Goal: Transaction & Acquisition: Purchase product/service

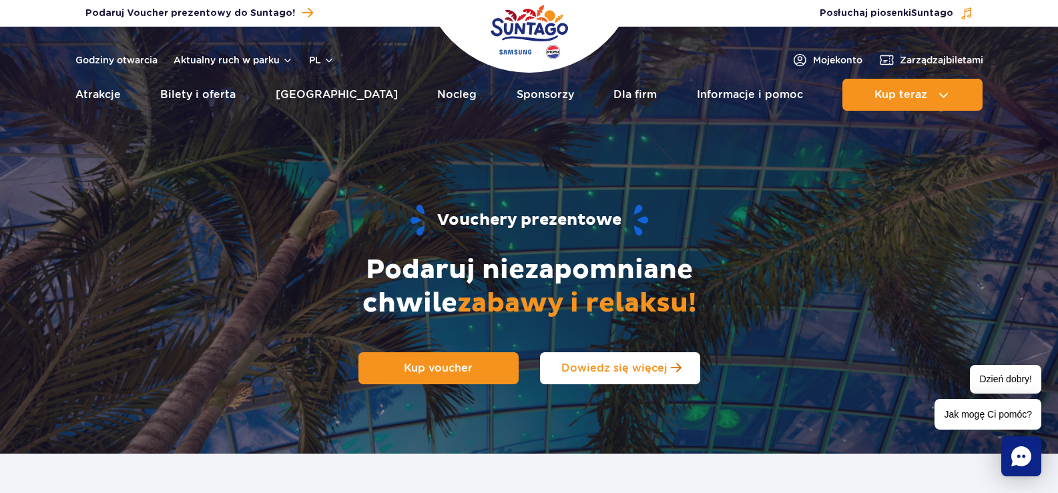
click at [616, 368] on span "Dowiedz się więcej" at bounding box center [614, 368] width 106 height 13
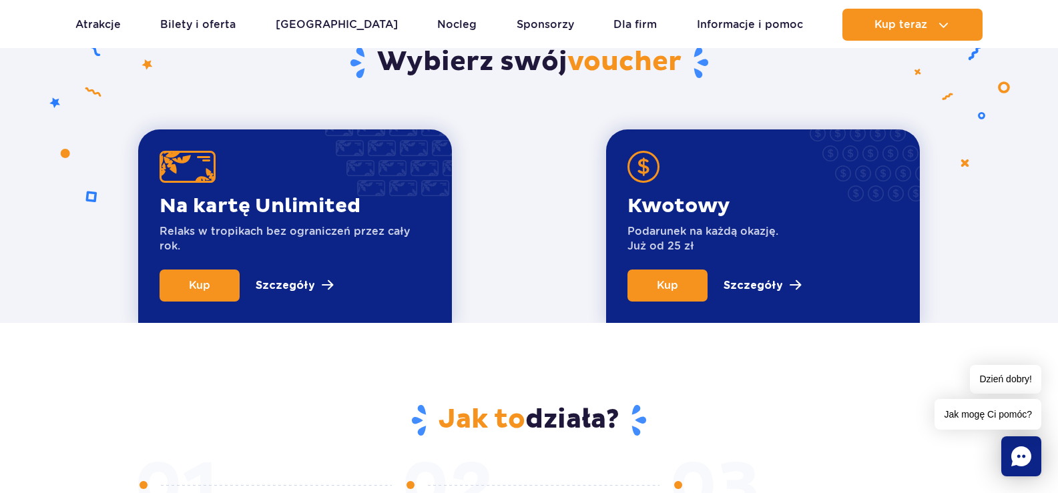
scroll to position [454, 0]
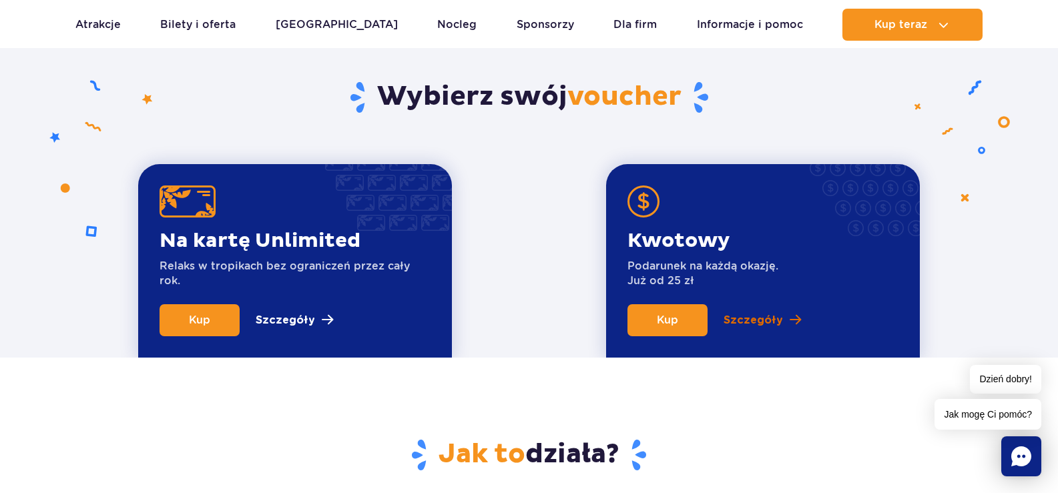
click at [747, 322] on p "Szczegóły" at bounding box center [752, 320] width 59 height 16
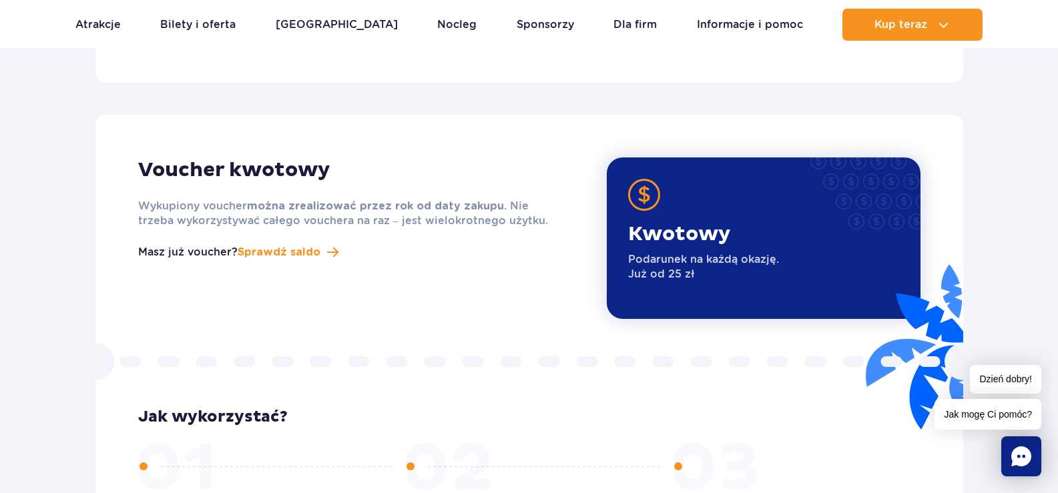
scroll to position [1691, 0]
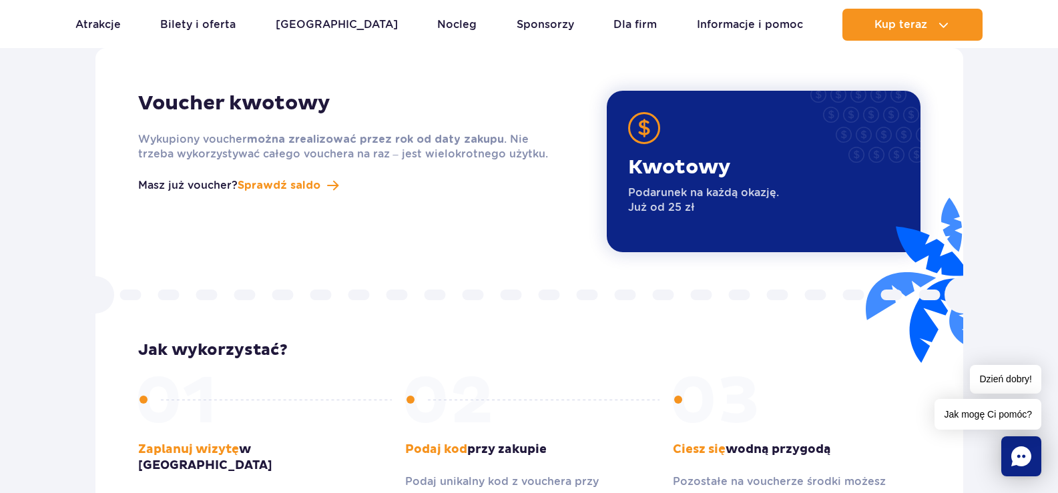
click at [1022, 455] on icon "Chat" at bounding box center [1021, 456] width 20 height 20
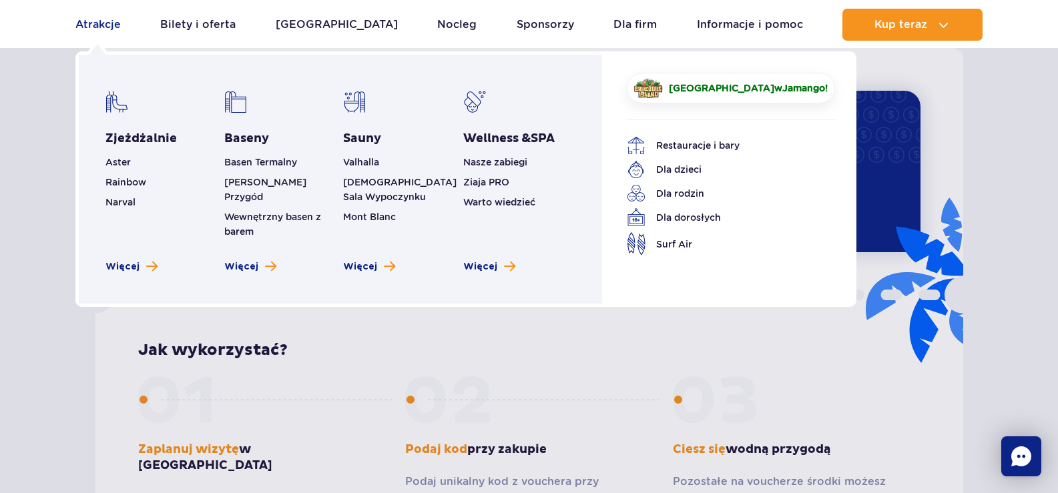
click at [89, 23] on link "Atrakcje" at bounding box center [97, 25] width 45 height 32
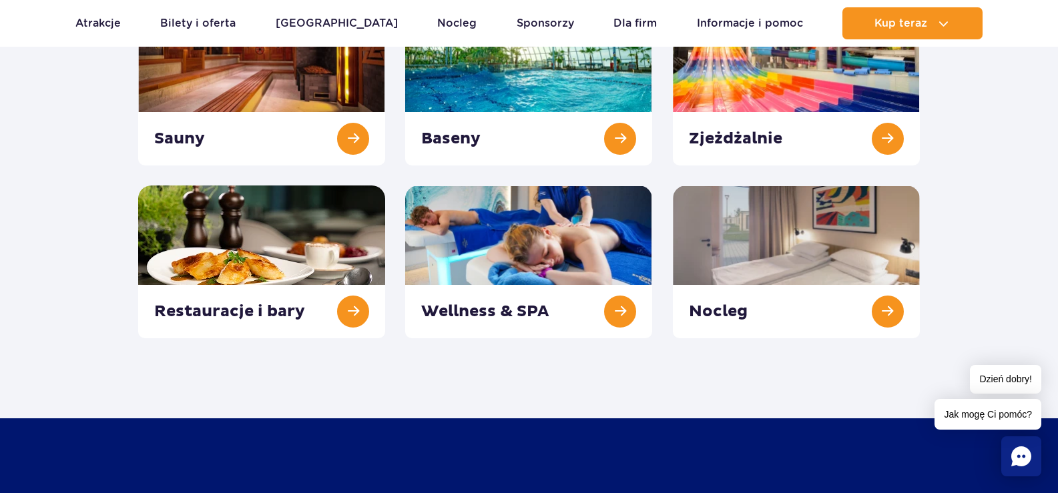
scroll to position [267, 0]
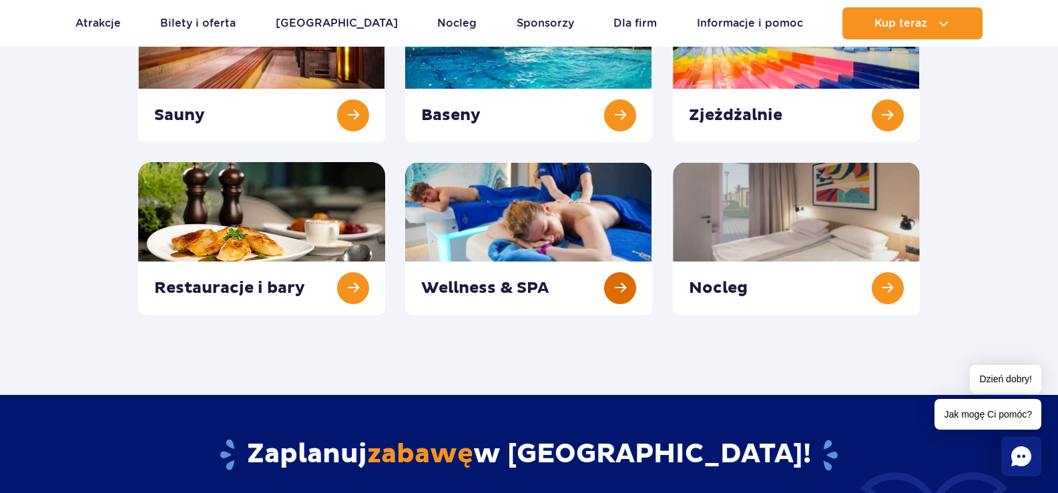
click at [524, 278] on link at bounding box center [528, 238] width 247 height 153
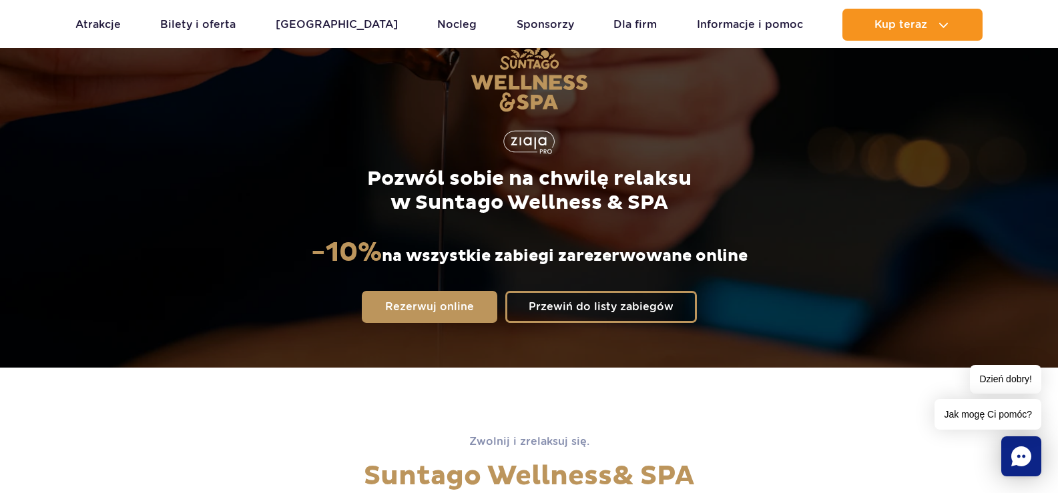
scroll to position [133, 0]
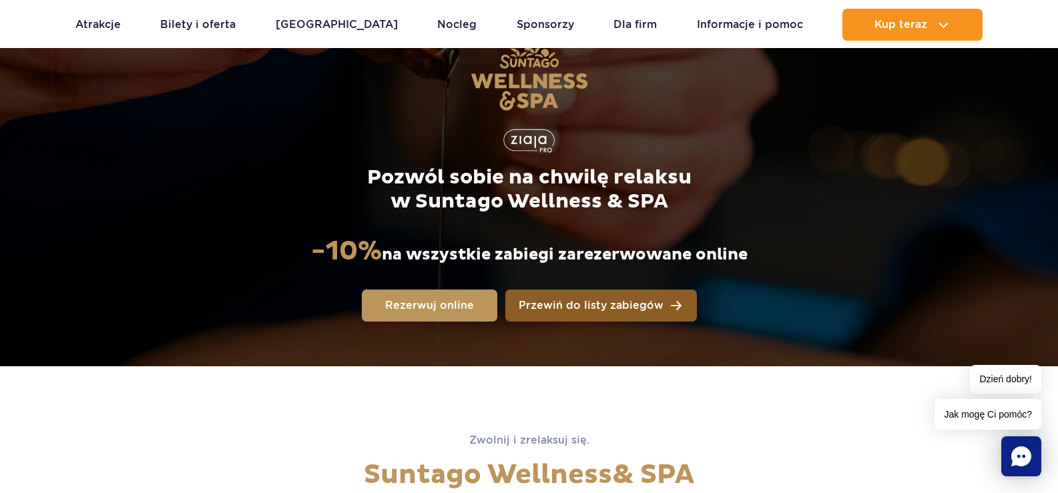
click at [610, 306] on span "Przewiń do listy zabiegów" at bounding box center [591, 305] width 145 height 11
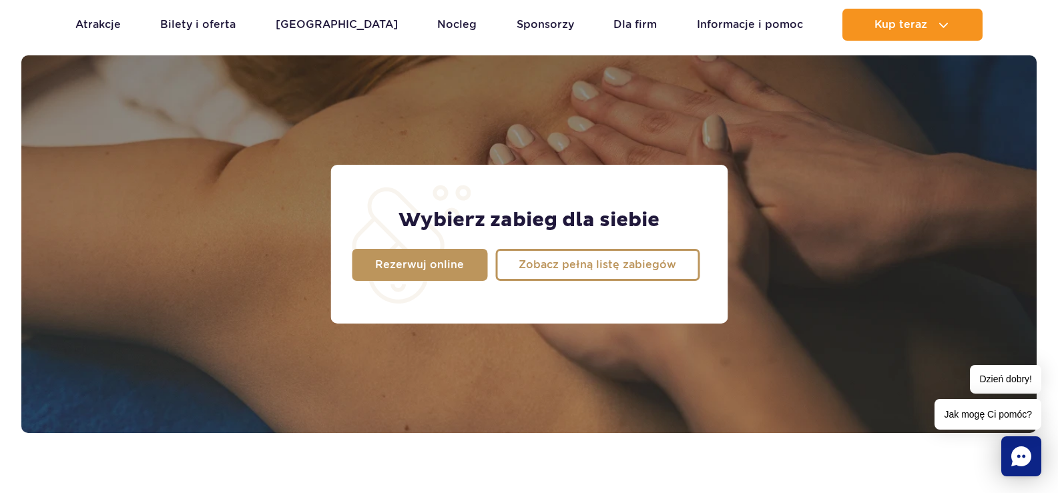
scroll to position [1053, 0]
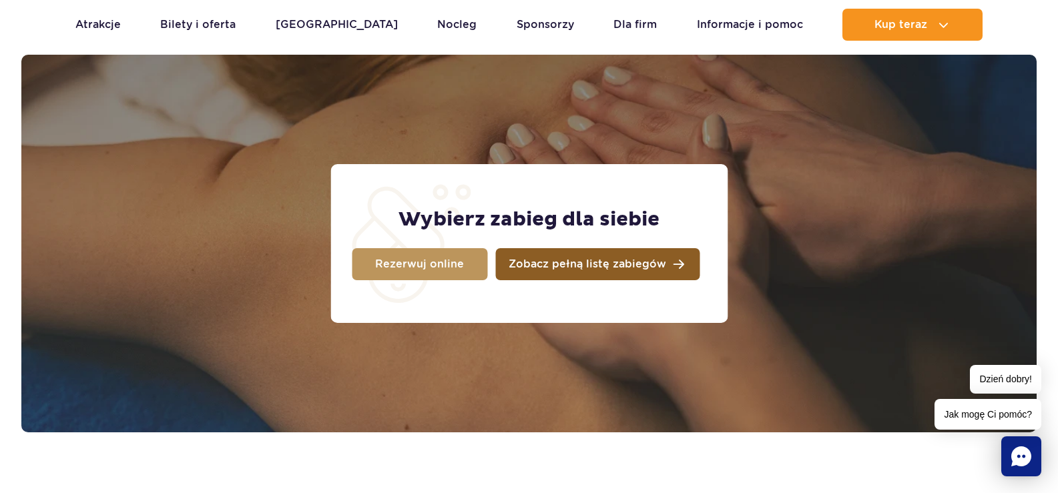
click at [605, 262] on span "Zobacz pełną listę zabiegów" at bounding box center [588, 264] width 158 height 11
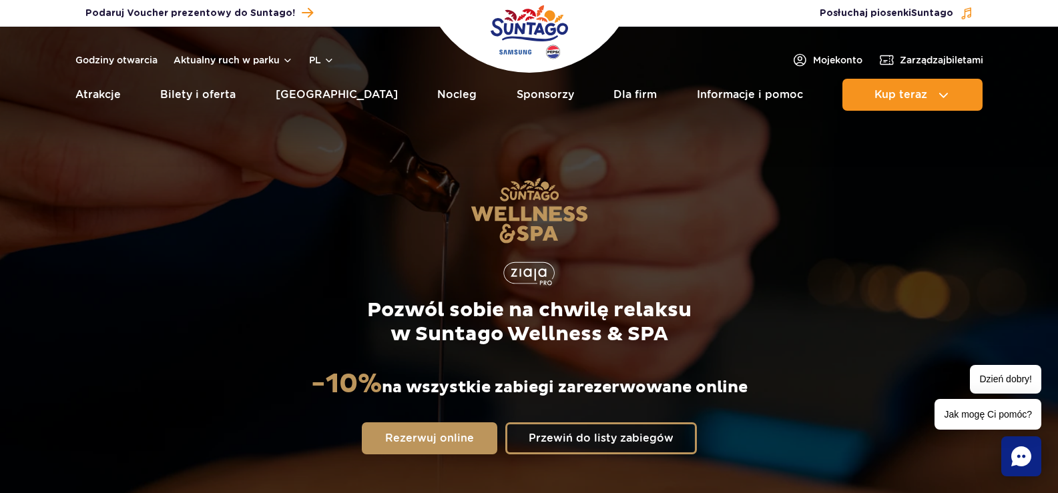
scroll to position [0, 0]
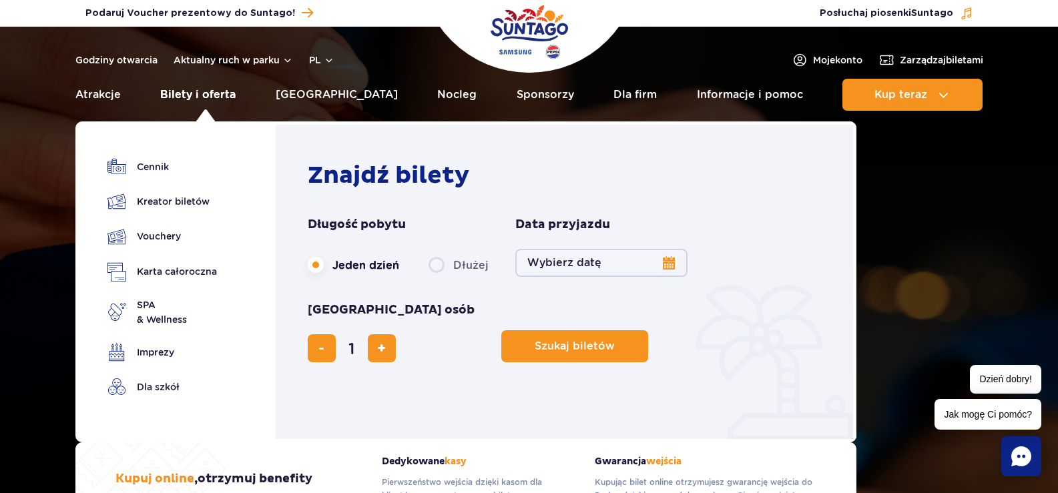
click at [198, 90] on link "Bilety i oferta" at bounding box center [197, 95] width 75 height 32
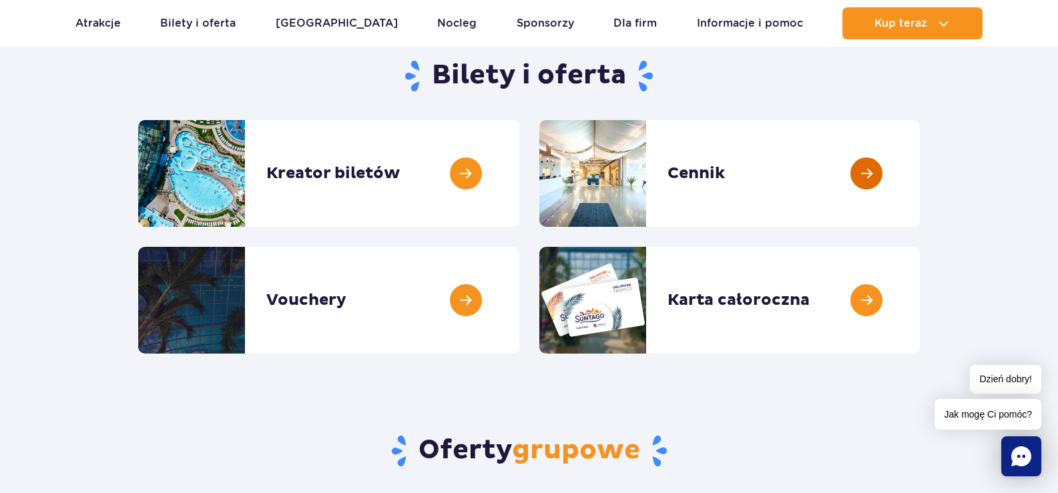
click at [920, 171] on link at bounding box center [920, 173] width 0 height 107
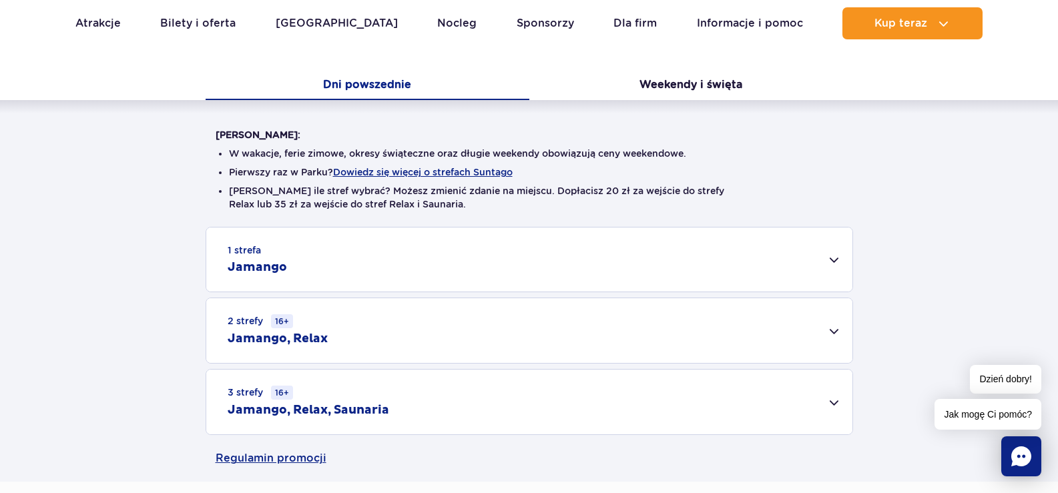
click at [574, 395] on div "3 strefy 16+ Jamango, Relax, Saunaria" at bounding box center [529, 402] width 646 height 65
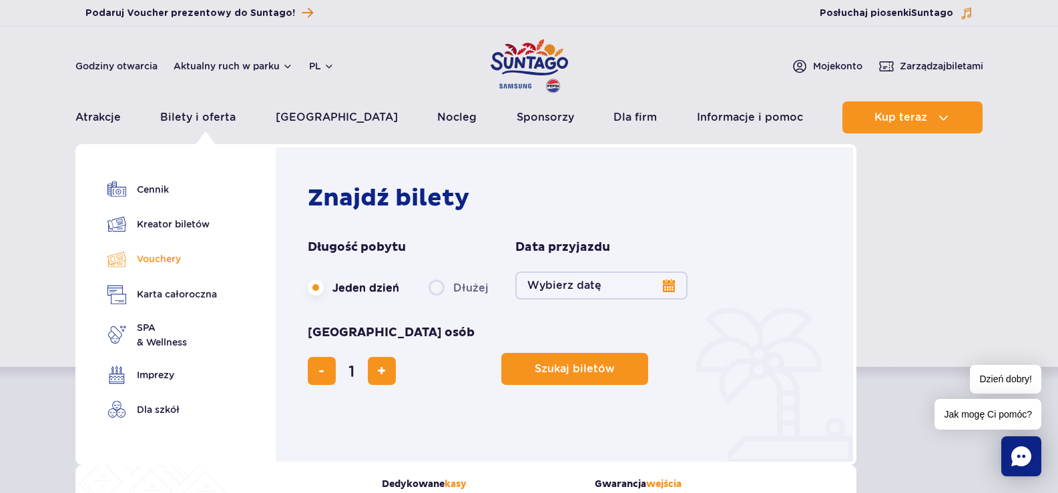
click at [152, 257] on link "Vouchery" at bounding box center [161, 259] width 109 height 19
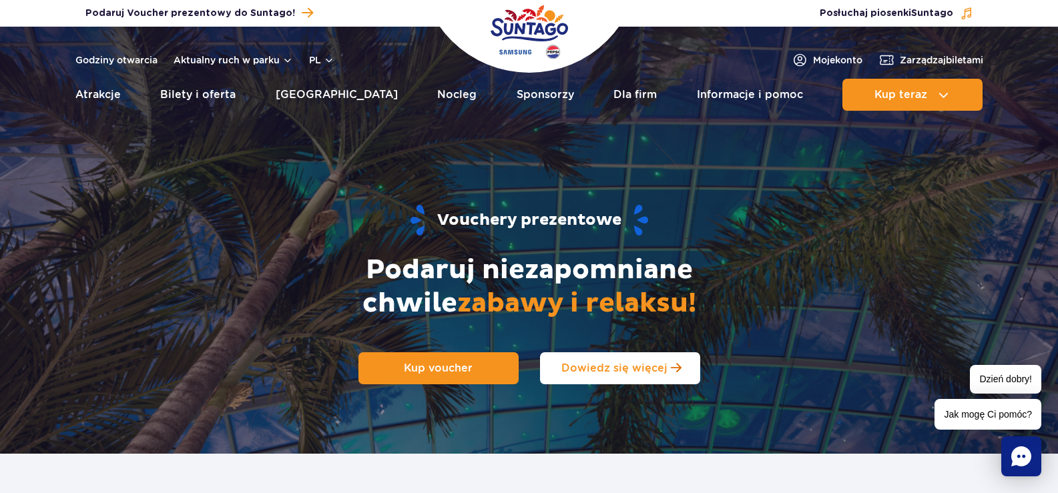
click at [621, 362] on span "Dowiedz się więcej" at bounding box center [614, 368] width 106 height 13
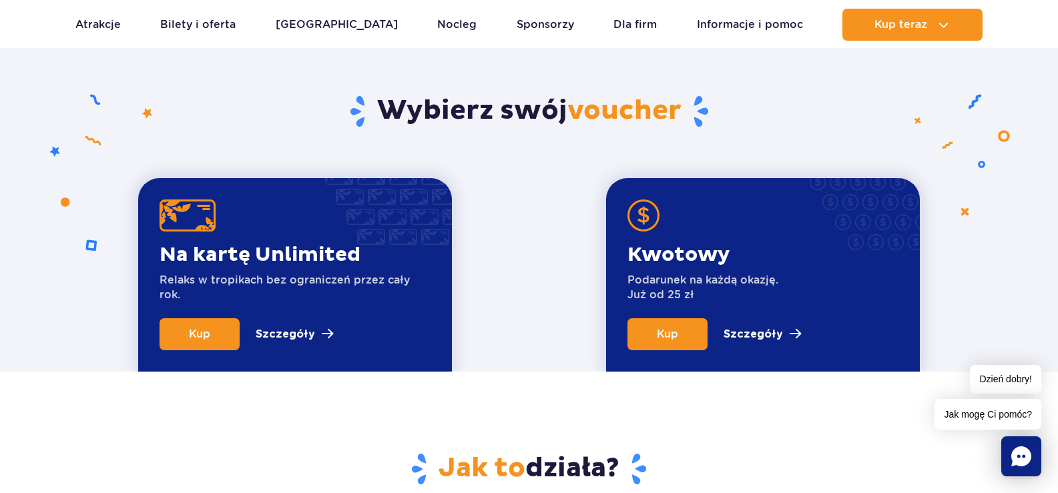
scroll to position [454, 0]
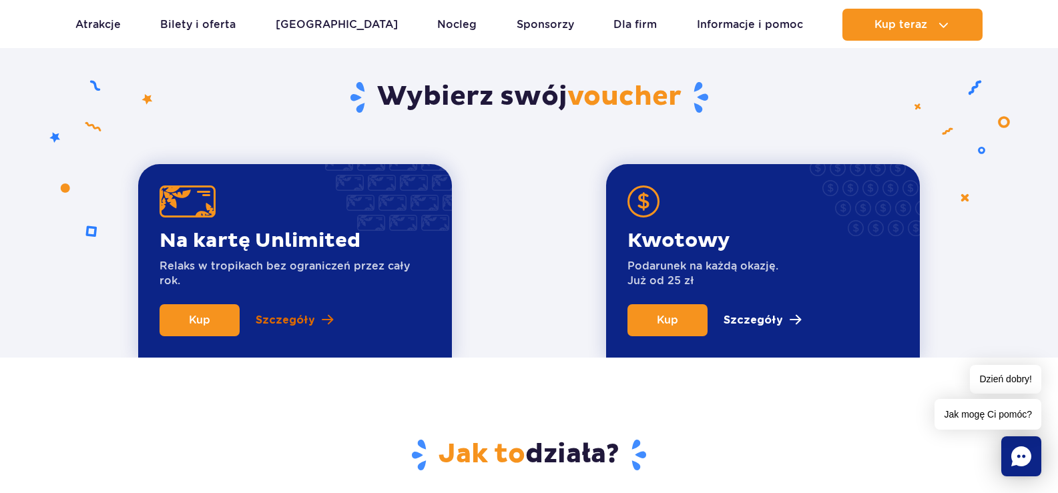
click at [285, 317] on p "Szczegóły" at bounding box center [285, 320] width 59 height 16
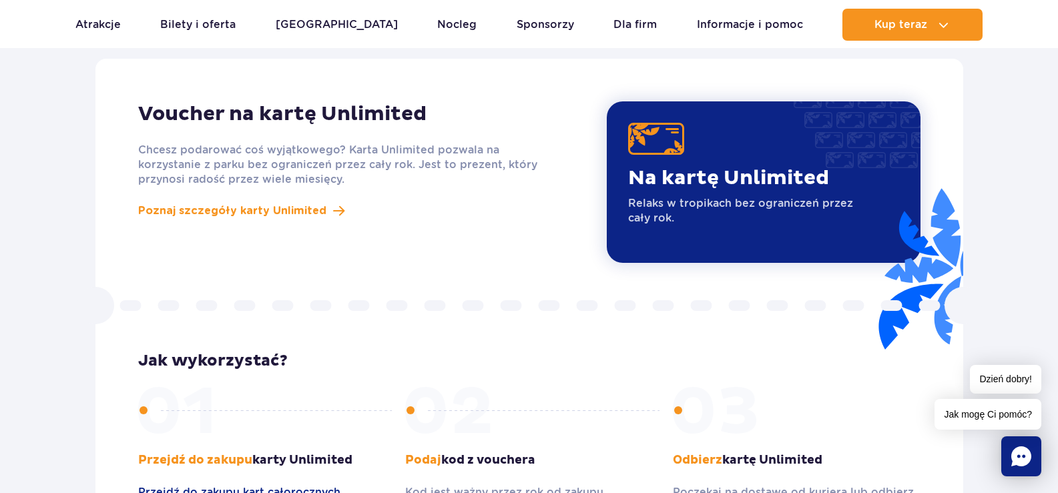
scroll to position [1159, 0]
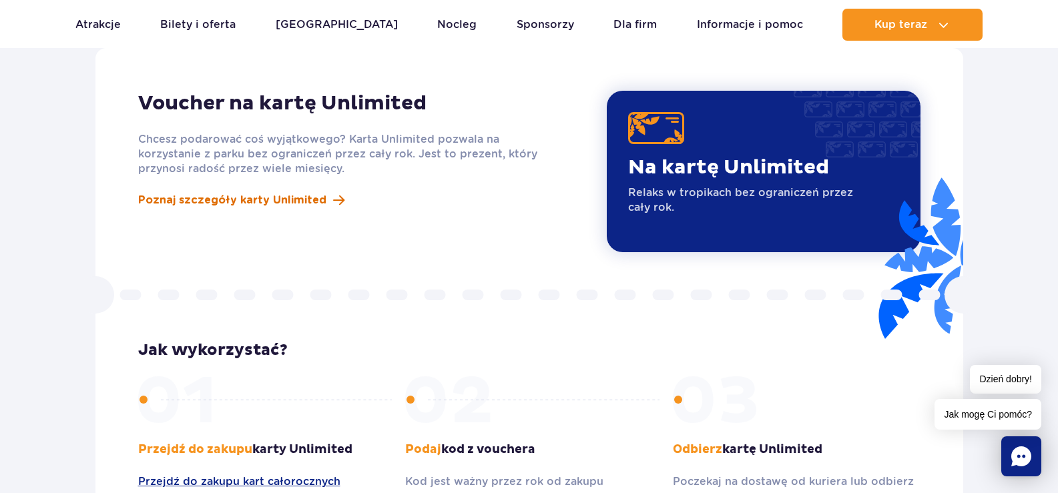
click at [302, 192] on span "Poznaj szczegóły karty Unlimited" at bounding box center [232, 200] width 188 height 16
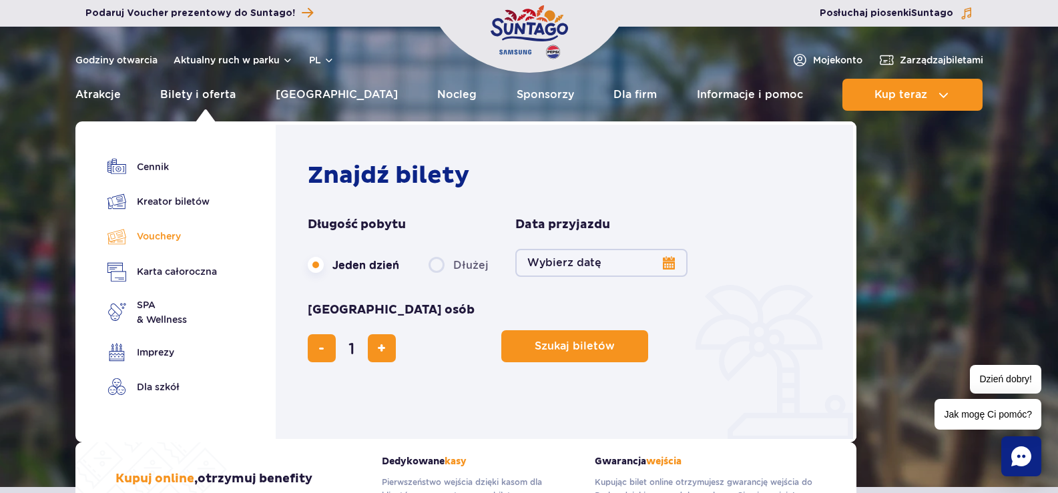
click at [177, 237] on link "Vouchery" at bounding box center [161, 236] width 109 height 19
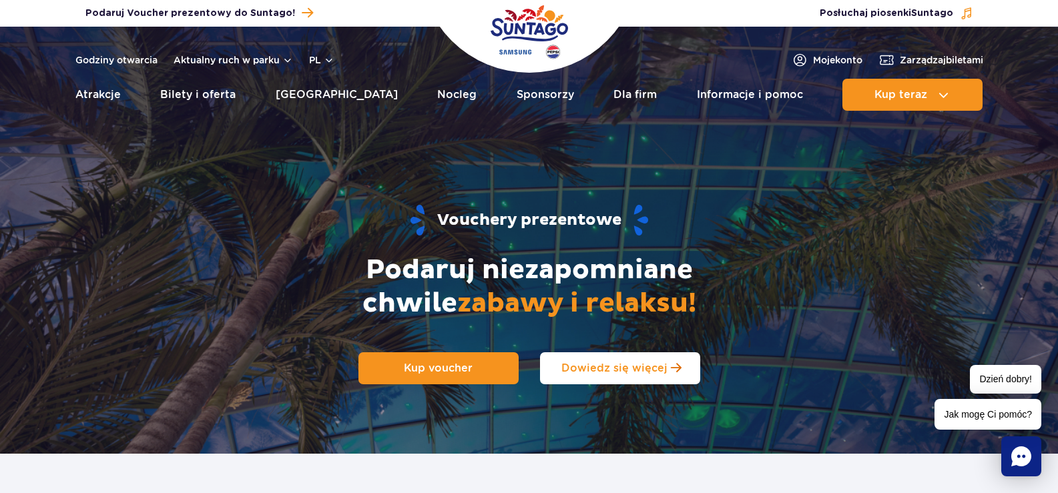
click at [589, 372] on span "Dowiedz się więcej" at bounding box center [614, 368] width 106 height 13
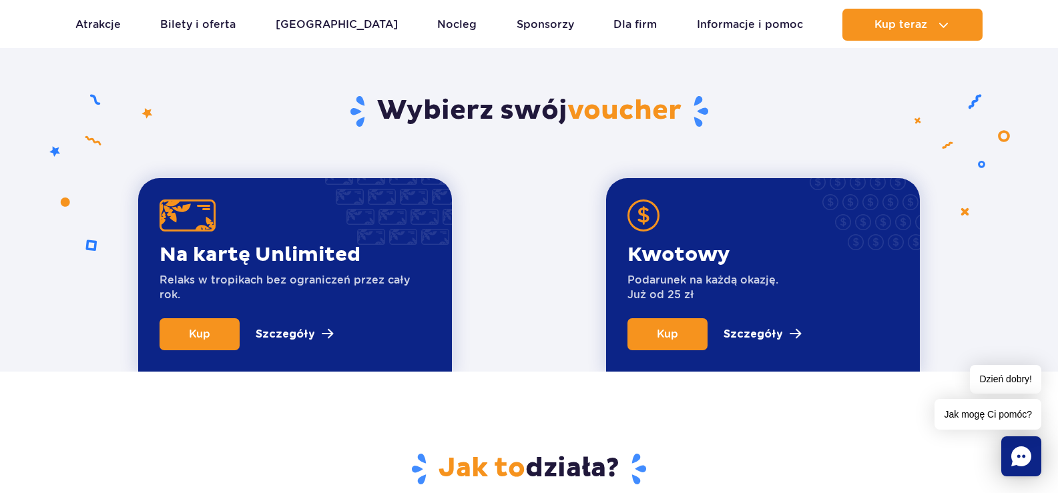
scroll to position [454, 0]
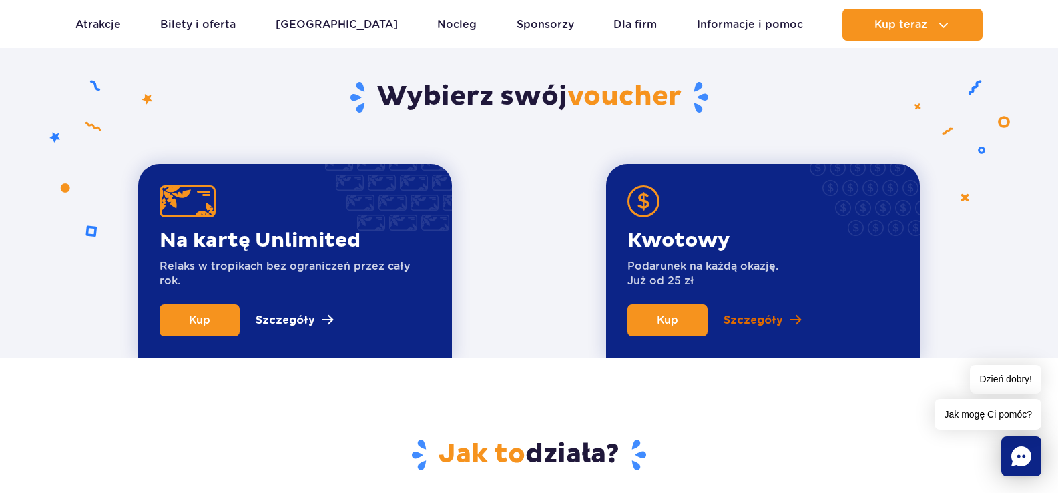
click at [747, 321] on p "Szczegóły" at bounding box center [752, 320] width 59 height 16
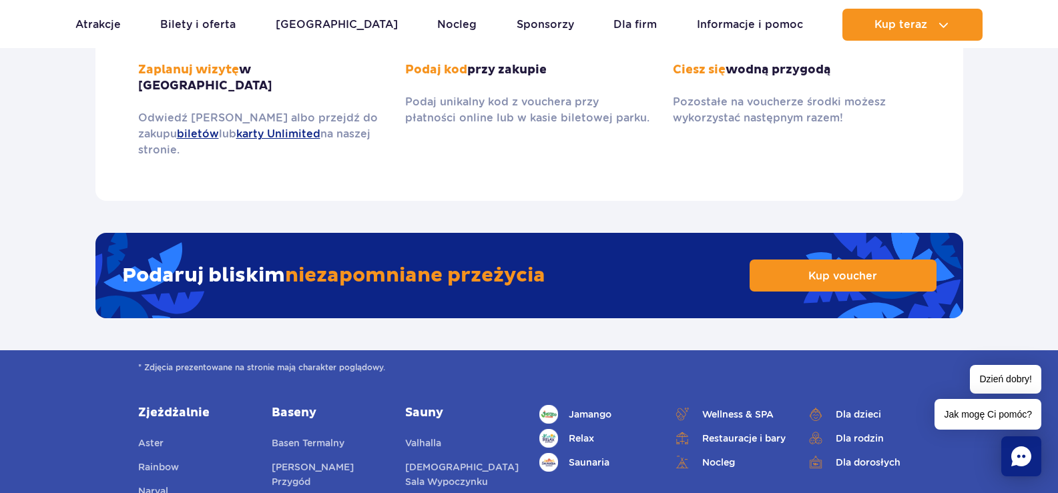
scroll to position [2092, 0]
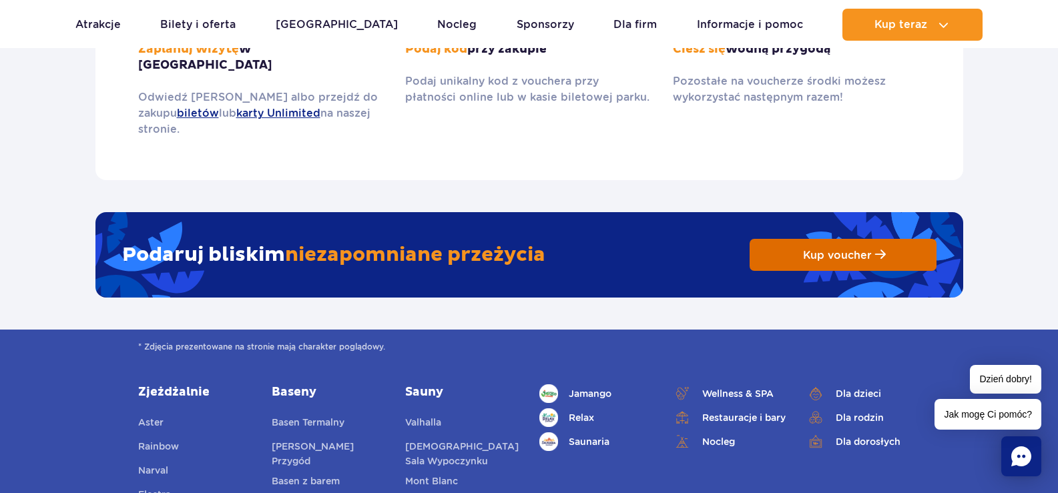
click at [888, 239] on link "Kup voucher" at bounding box center [842, 255] width 187 height 32
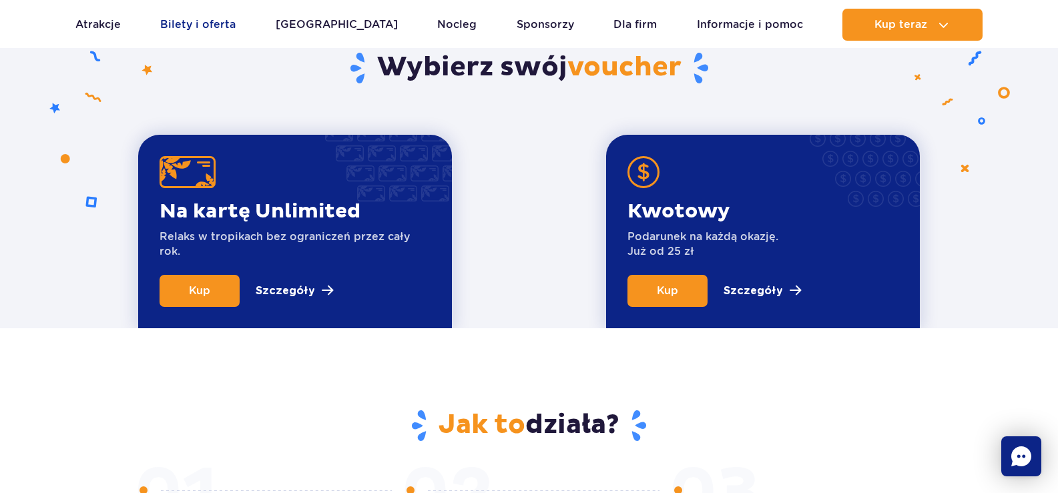
scroll to position [454, 0]
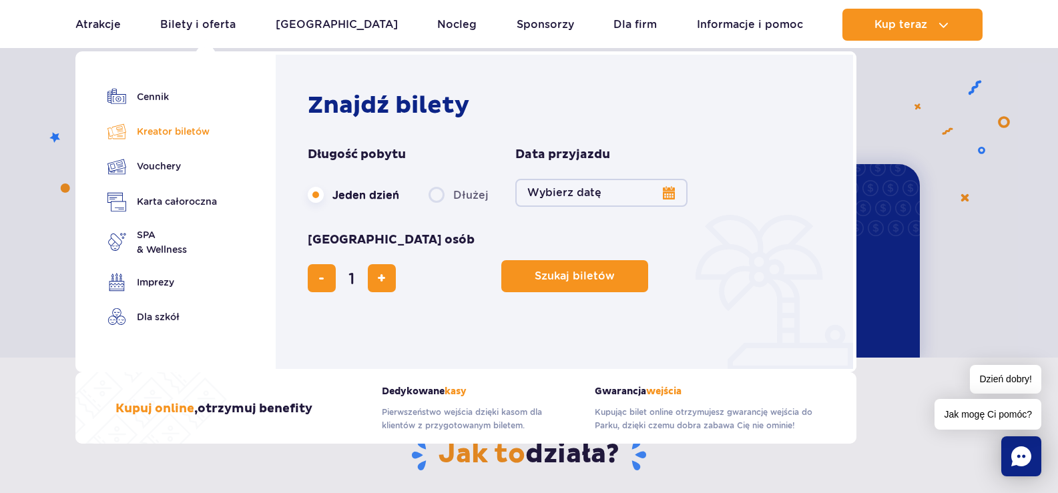
click at [166, 133] on link "Kreator biletów" at bounding box center [161, 131] width 109 height 19
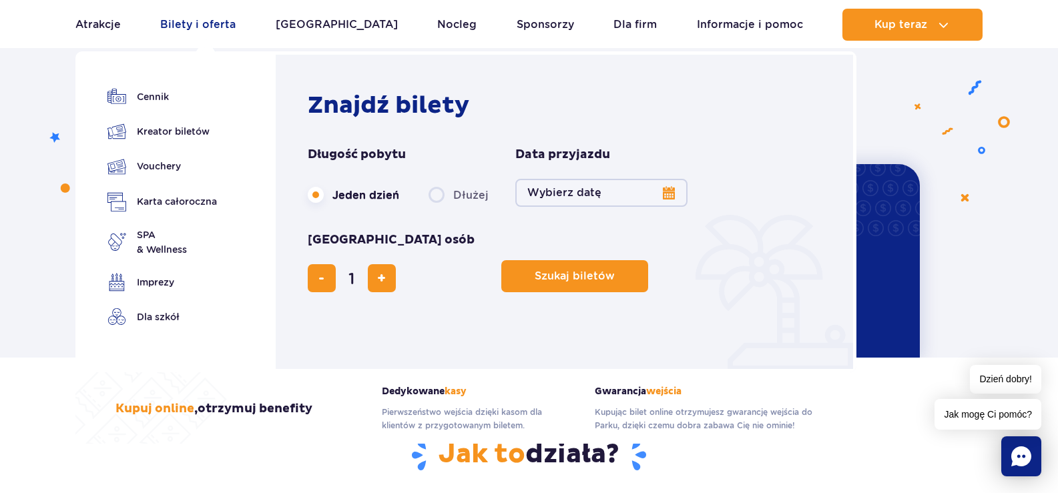
click at [194, 25] on link "Bilety i oferta" at bounding box center [197, 25] width 75 height 32
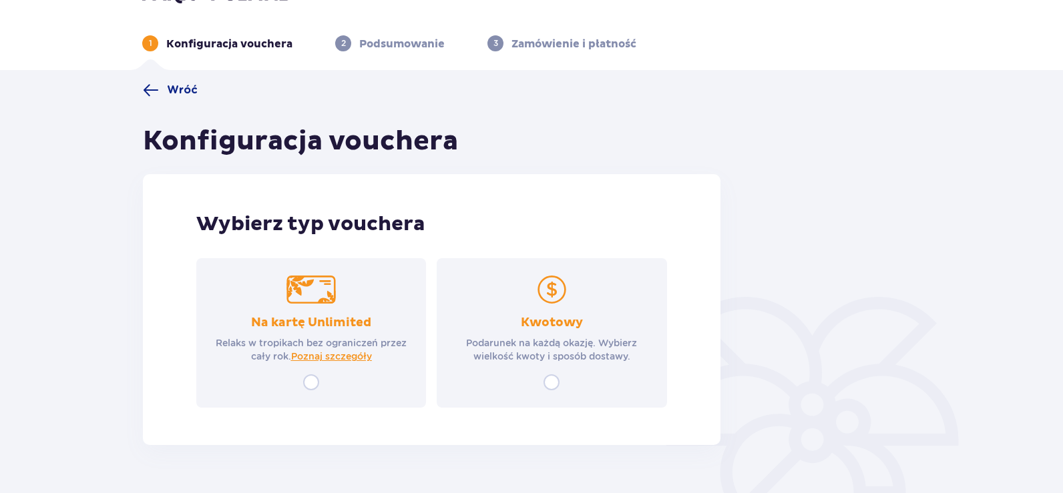
scroll to position [66, 0]
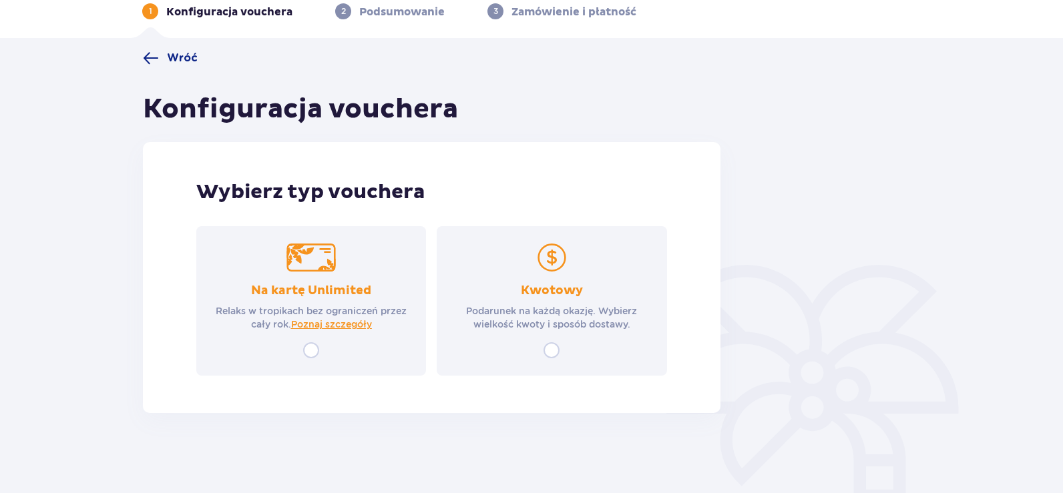
click at [547, 351] on input "radio" at bounding box center [551, 350] width 16 height 16
radio input "true"
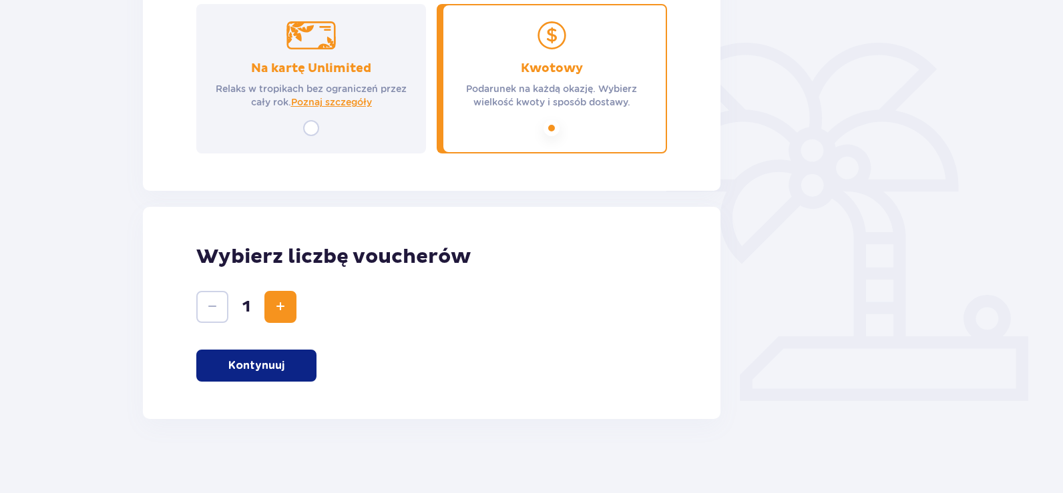
scroll to position [294, 0]
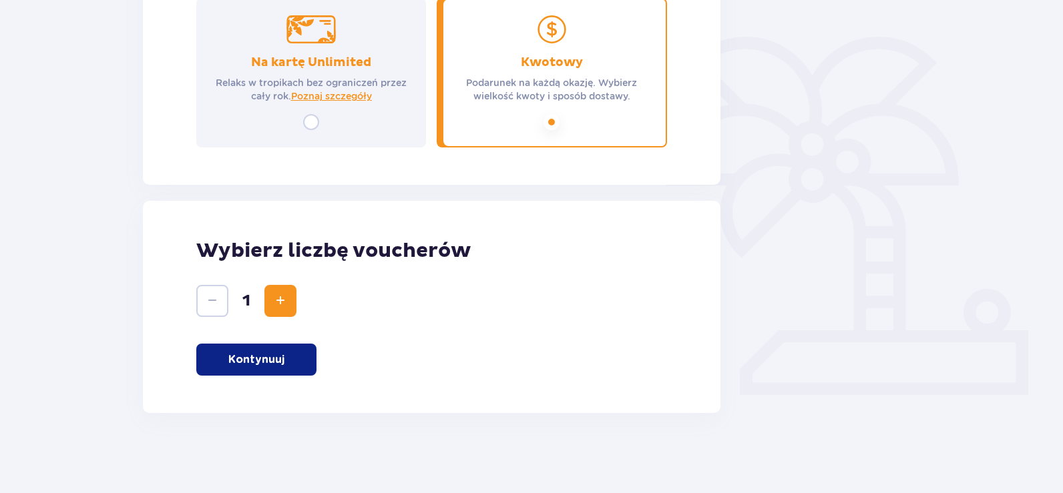
click at [264, 362] on p "Kontynuuj" at bounding box center [256, 359] width 56 height 15
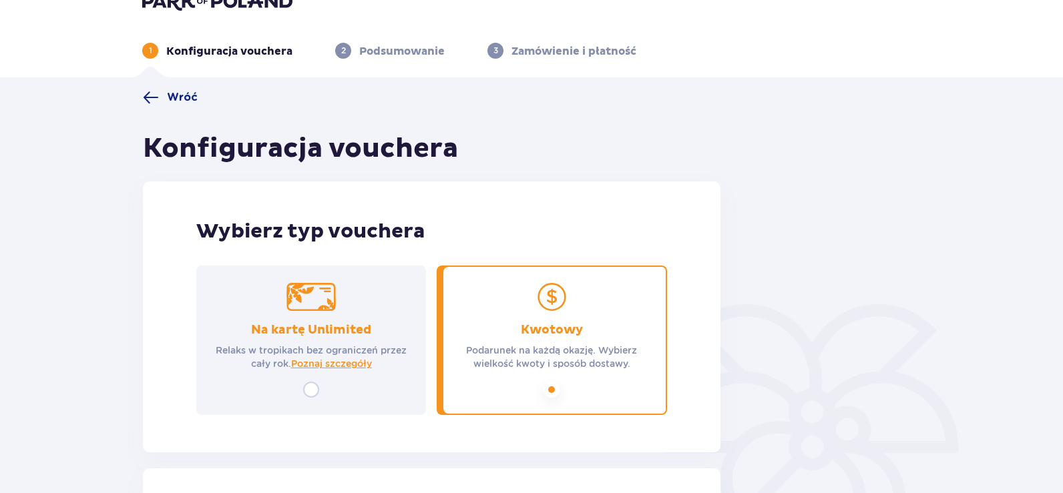
scroll to position [0, 0]
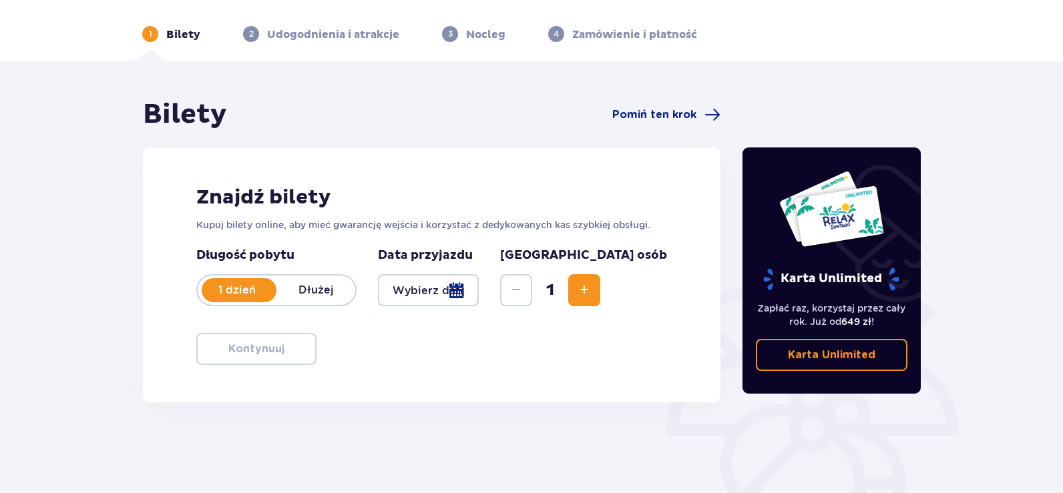
scroll to position [67, 0]
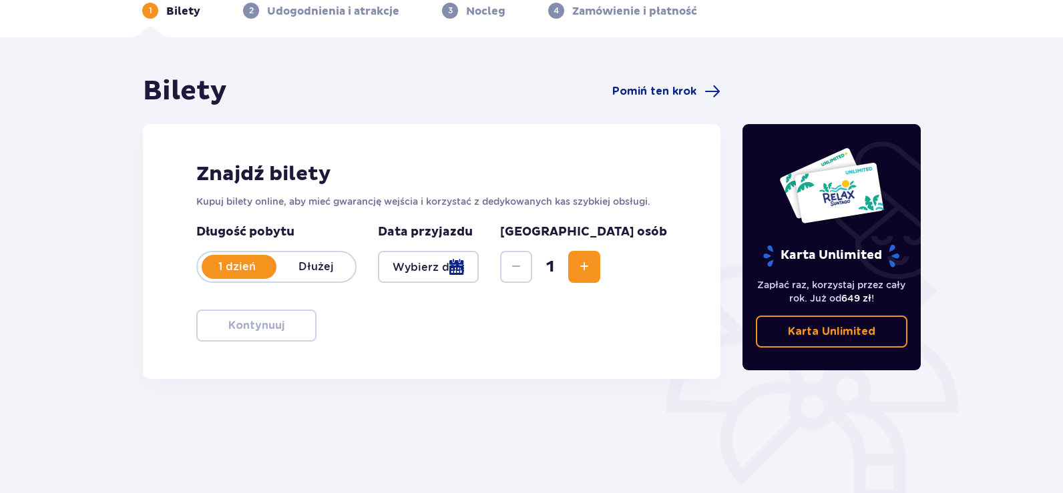
click at [175, 14] on p "Bilety" at bounding box center [183, 11] width 34 height 15
click at [151, 13] on p "1" at bounding box center [150, 11] width 3 height 12
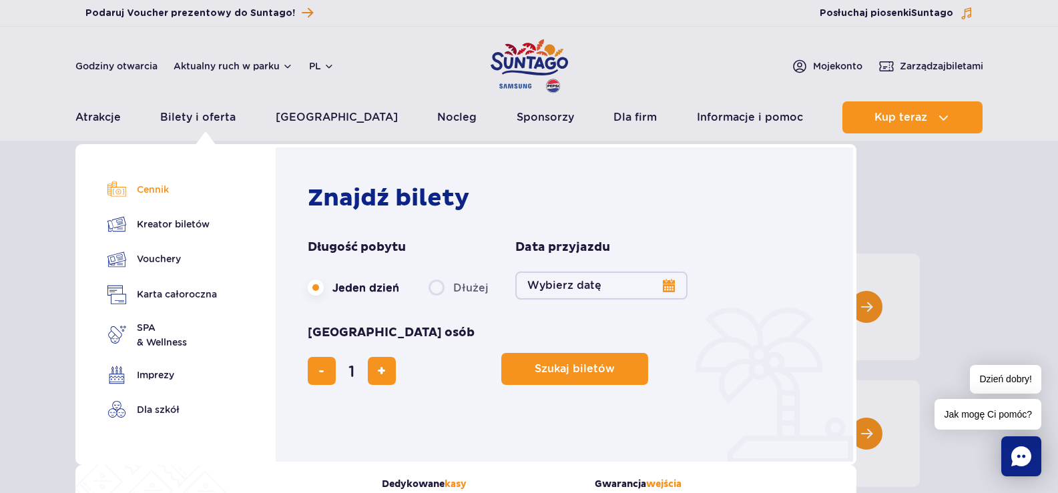
click at [159, 188] on link "Cennik" at bounding box center [161, 189] width 109 height 19
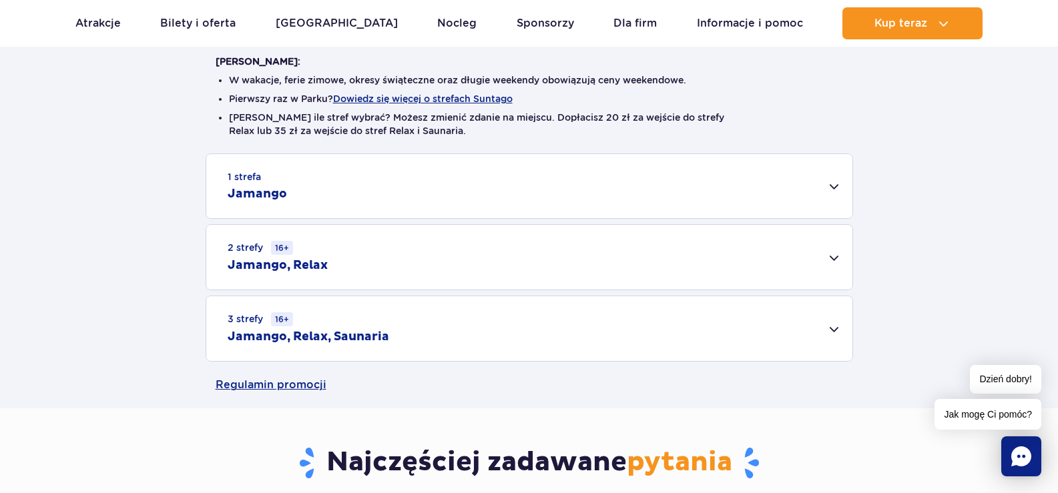
scroll to position [200, 0]
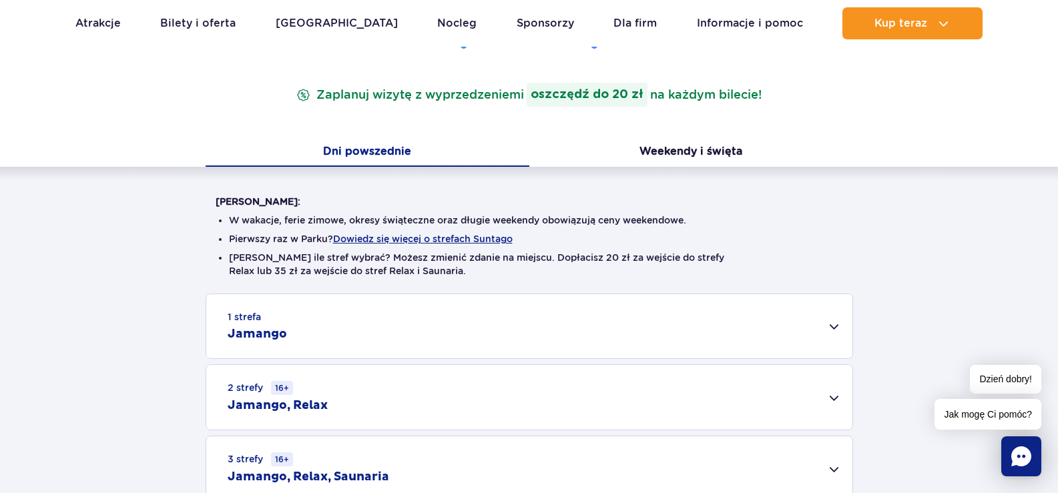
click at [382, 154] on button "Dni powszednie" at bounding box center [368, 153] width 324 height 28
click at [693, 148] on button "Weekendy i święta" at bounding box center [691, 153] width 324 height 28
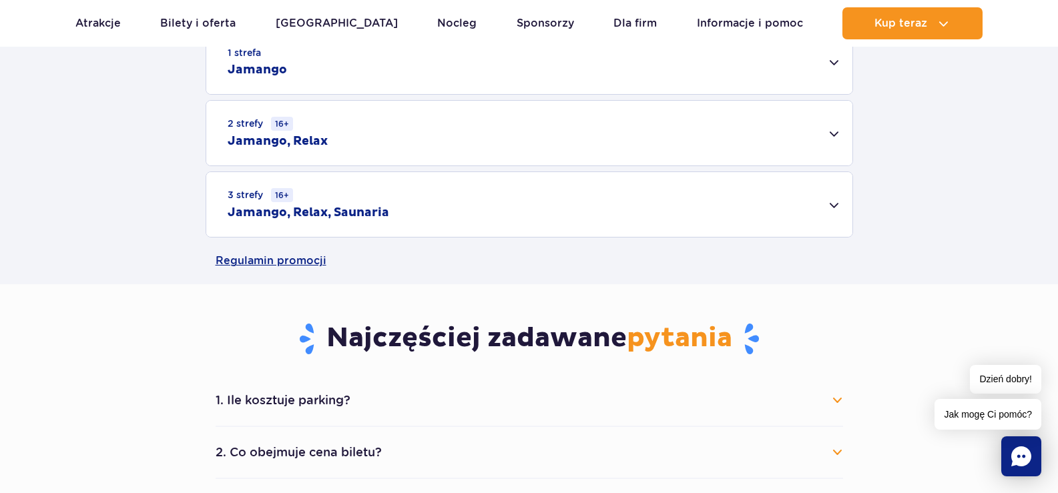
scroll to position [467, 0]
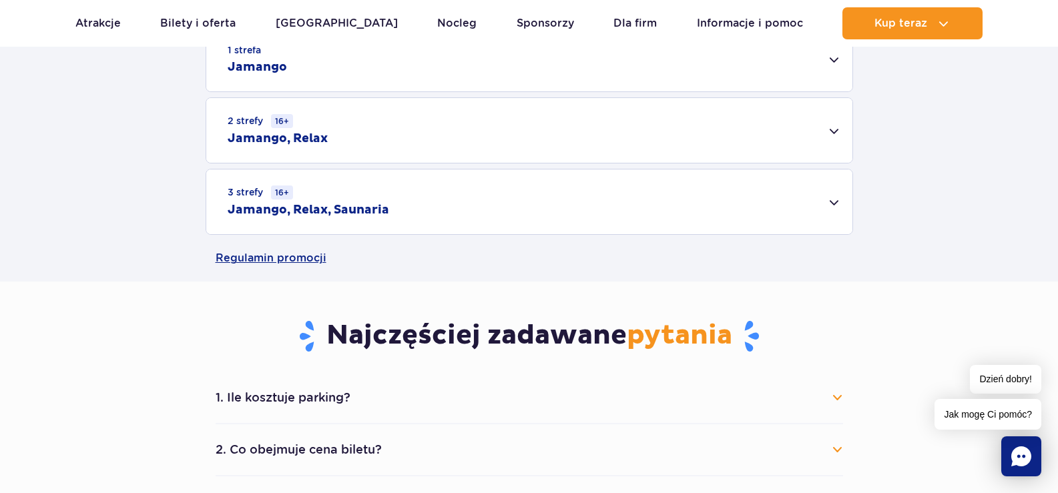
click at [832, 202] on div "3 strefy 16+ Jamango, Relax, Saunaria" at bounding box center [529, 202] width 646 height 65
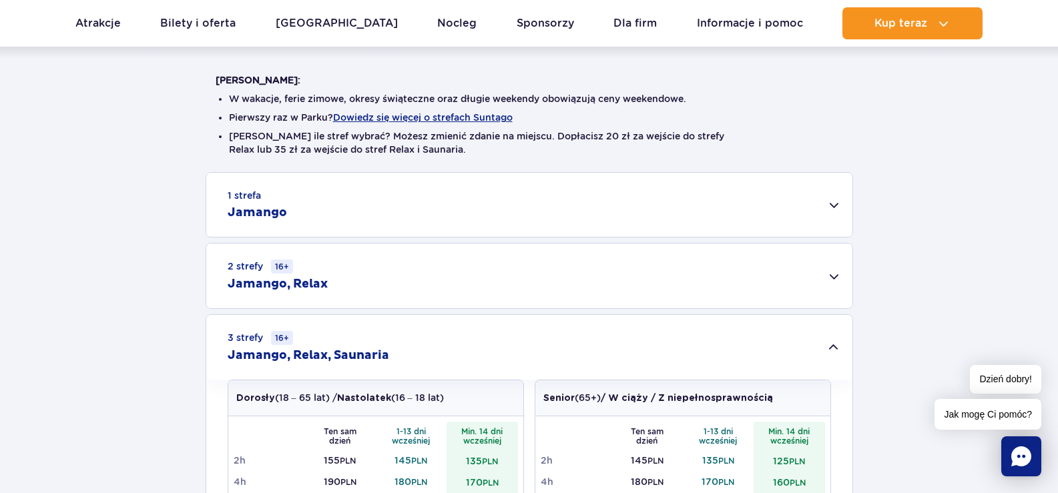
scroll to position [200, 0]
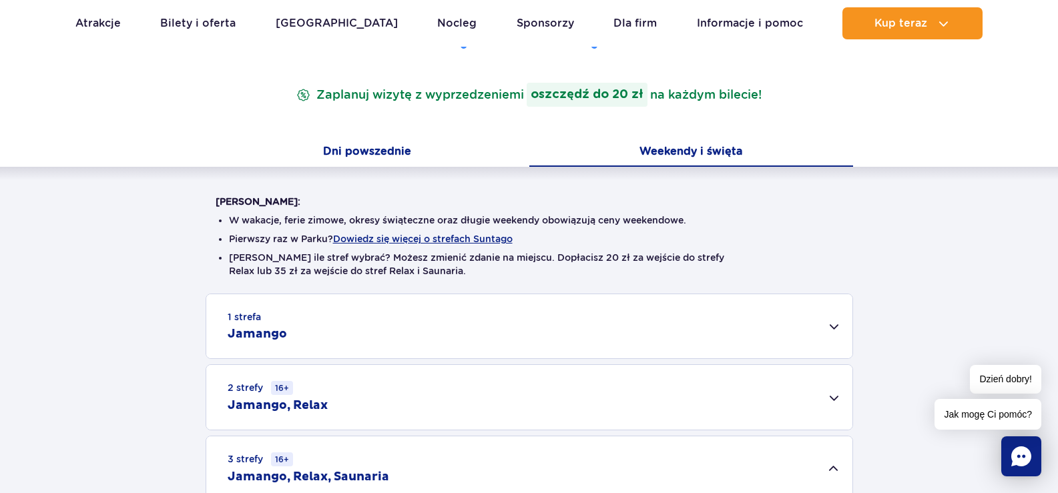
click at [380, 149] on button "Dni powszednie" at bounding box center [368, 153] width 324 height 28
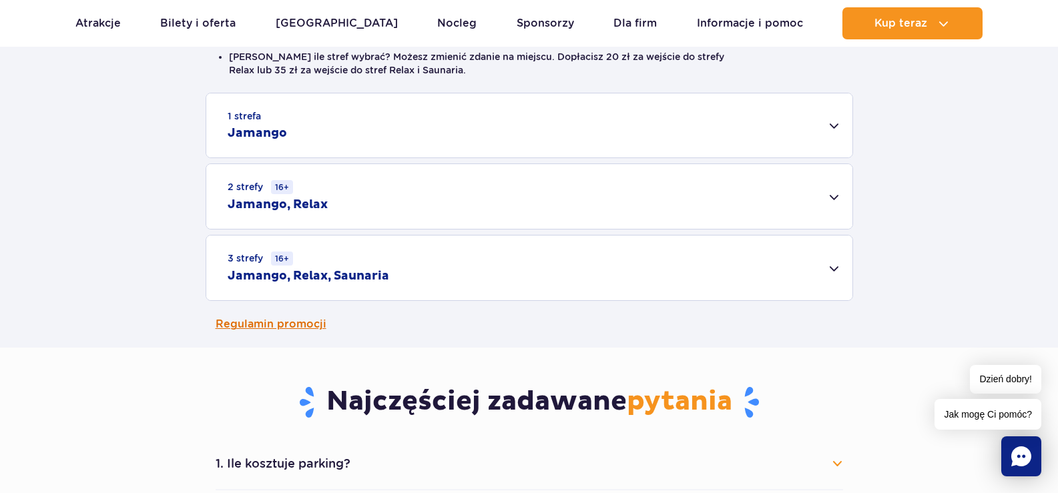
scroll to position [400, 0]
click at [836, 268] on div "3 strefy 16+ Jamango, Relax, Saunaria" at bounding box center [529, 268] width 646 height 65
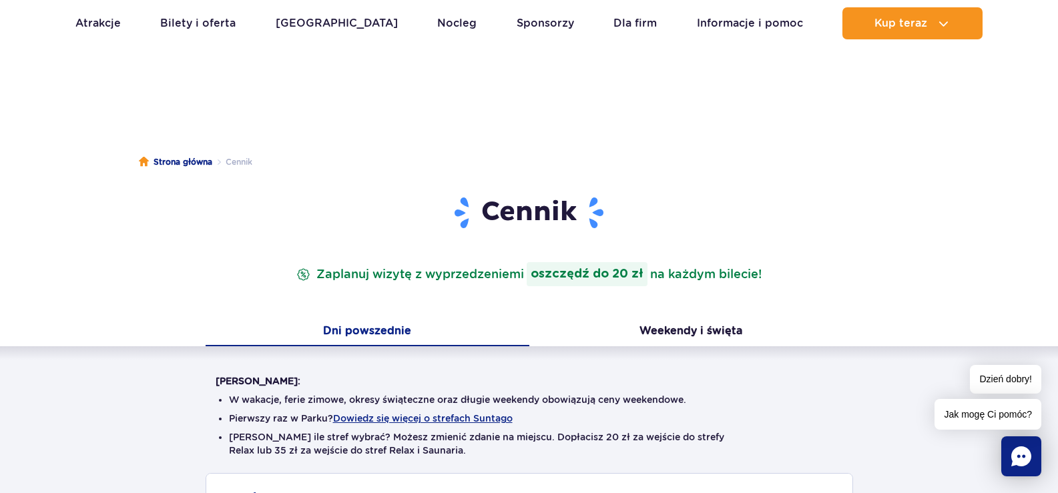
scroll to position [0, 0]
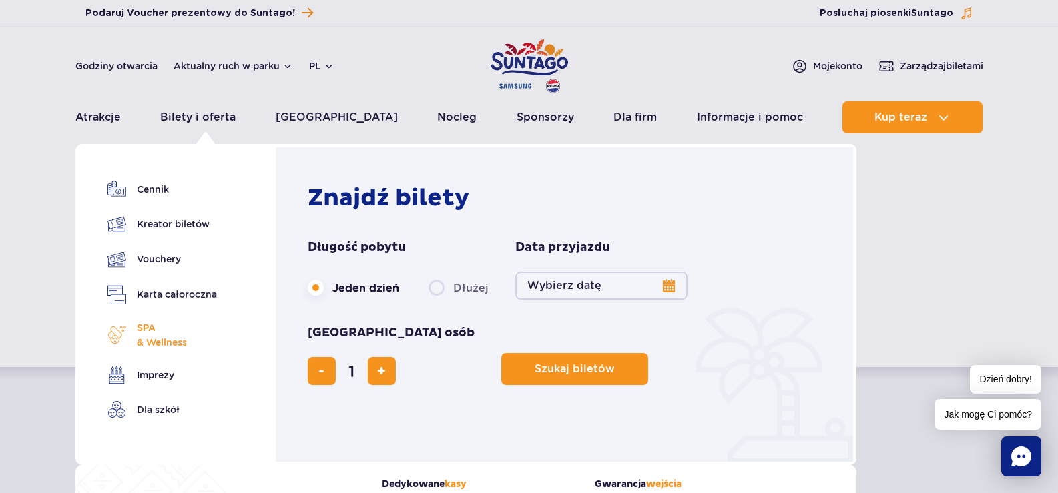
click at [158, 334] on span "SPA & Wellness" at bounding box center [162, 334] width 50 height 29
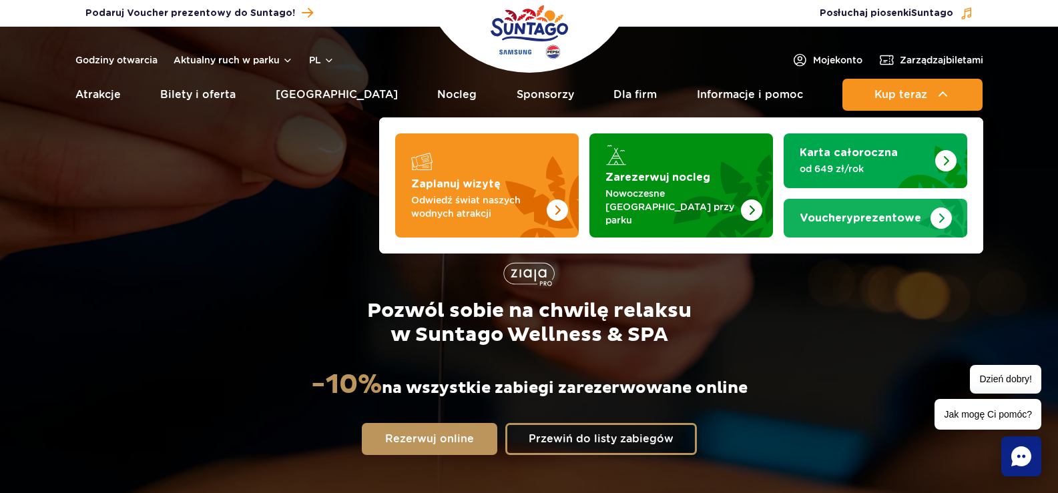
click at [943, 209] on img "Vouchery prezentowe" at bounding box center [940, 218] width 21 height 21
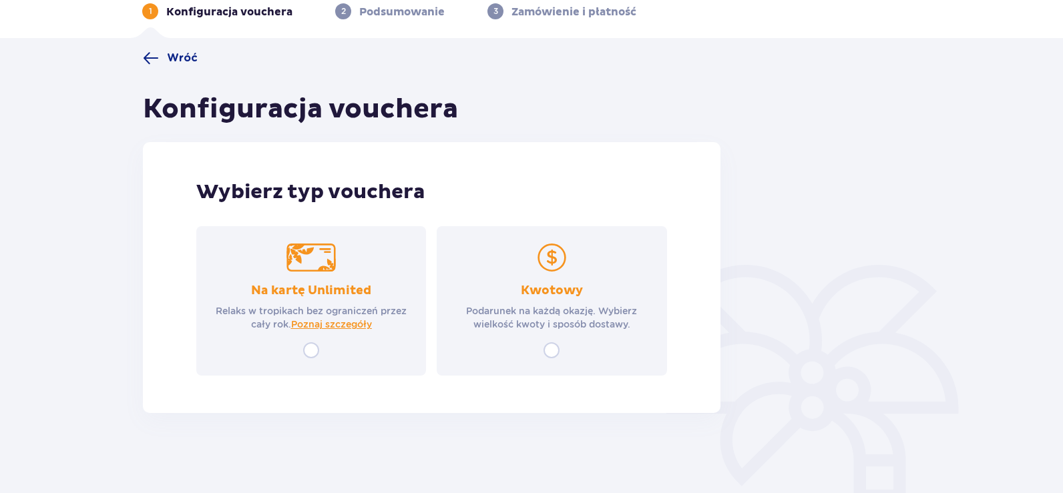
click at [550, 256] on img at bounding box center [551, 258] width 49 height 28
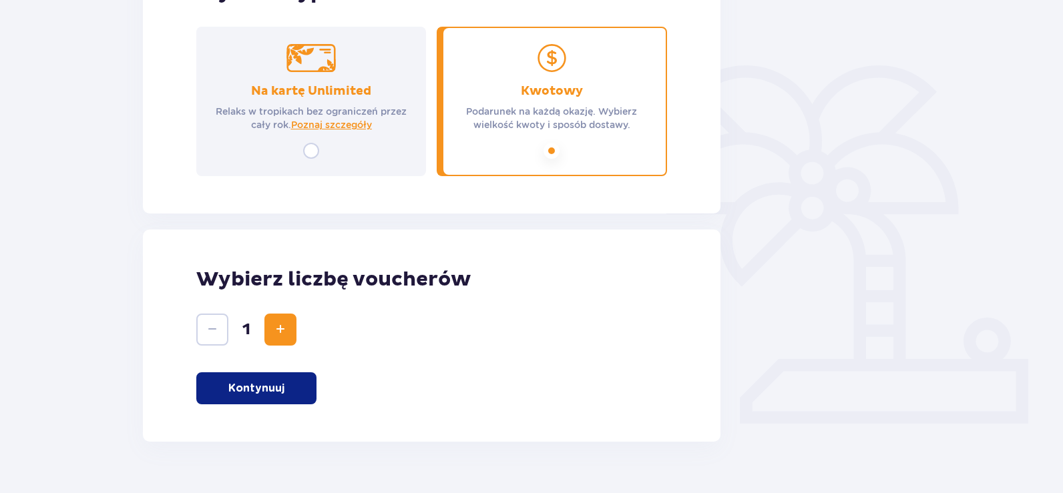
scroll to position [294, 0]
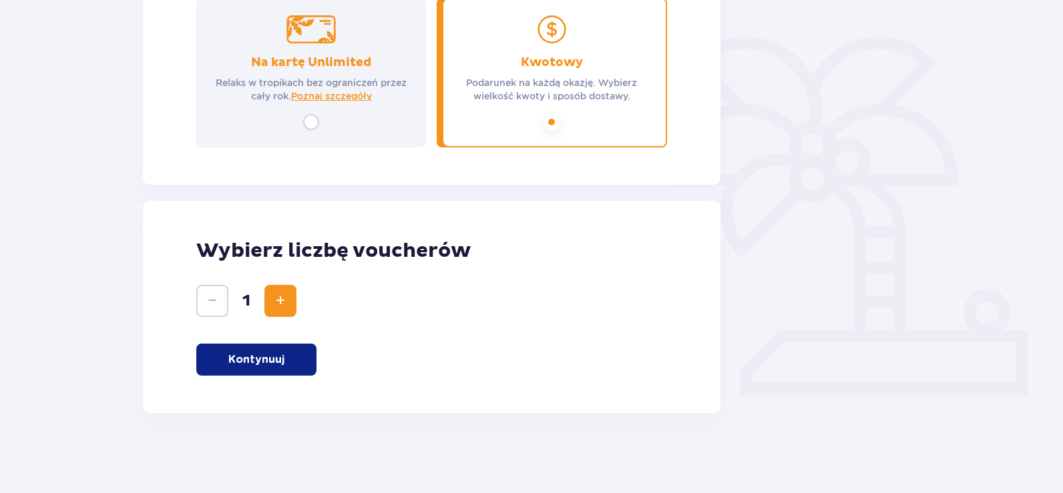
click at [268, 360] on p "Kontynuuj" at bounding box center [256, 359] width 56 height 15
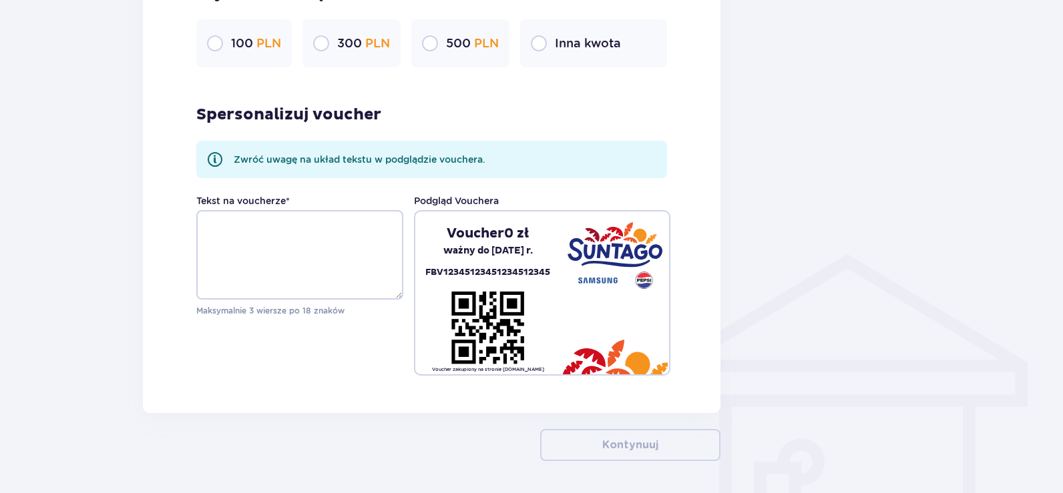
scroll to position [841, 0]
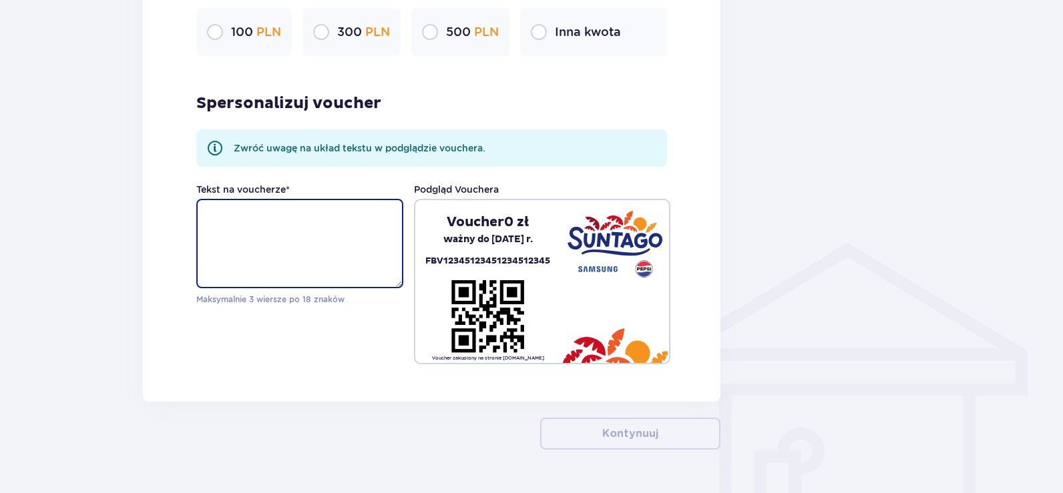
click at [262, 236] on textarea "Tekst na voucherze *" at bounding box center [299, 243] width 207 height 89
click at [276, 236] on textarea "Tekst na voucherze *" at bounding box center [299, 243] width 207 height 89
type textarea "dla Beatki 60 latki"
click at [212, 214] on textarea "dla Beatki 60 latki" at bounding box center [299, 243] width 207 height 89
drag, startPoint x: 323, startPoint y: 216, endPoint x: 177, endPoint y: 219, distance: 146.2
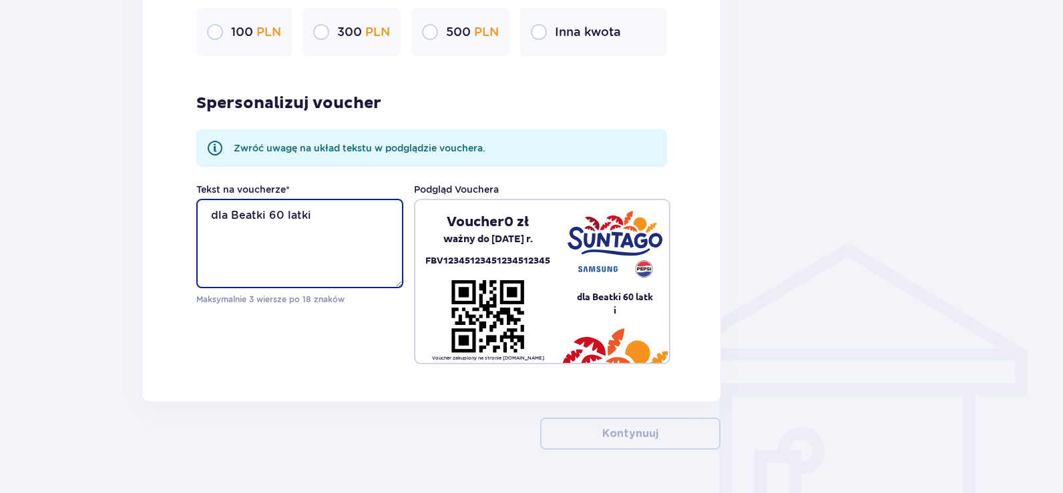
click at [177, 219] on div "Voucher 1 Wybierz kwotę Vouchera 100 PLN 300 PLN 500 PLN Inna kwota Spersonaliz…" at bounding box center [431, 142] width 577 height 519
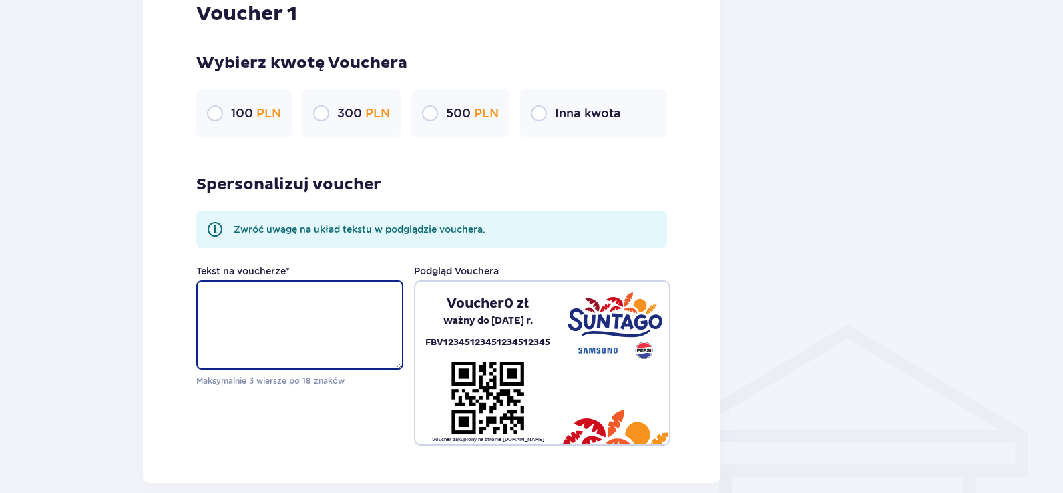
scroll to position [811, 0]
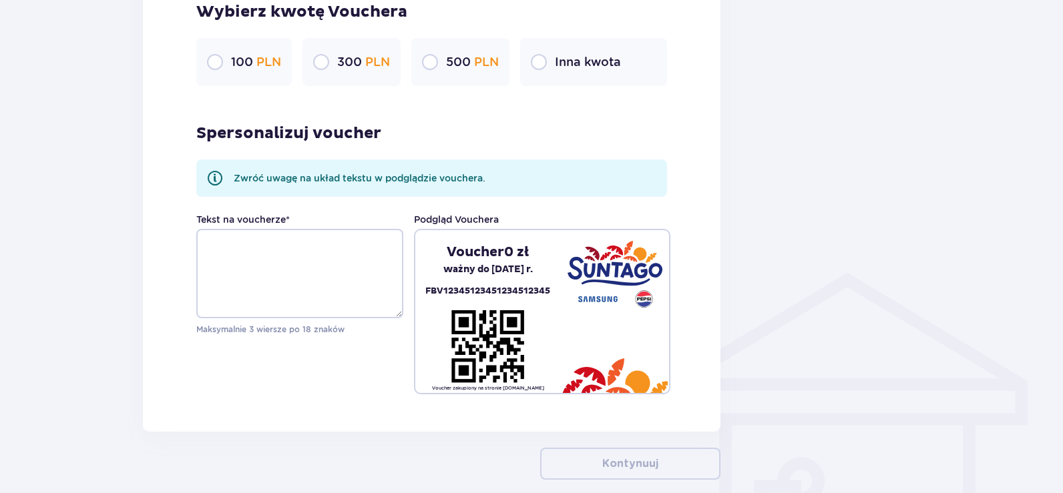
click at [429, 57] on input "radio" at bounding box center [430, 62] width 16 height 16
radio input "true"
click at [329, 63] on input "radio" at bounding box center [321, 62] width 16 height 16
radio input "true"
click at [218, 63] on input "radio" at bounding box center [215, 62] width 16 height 16
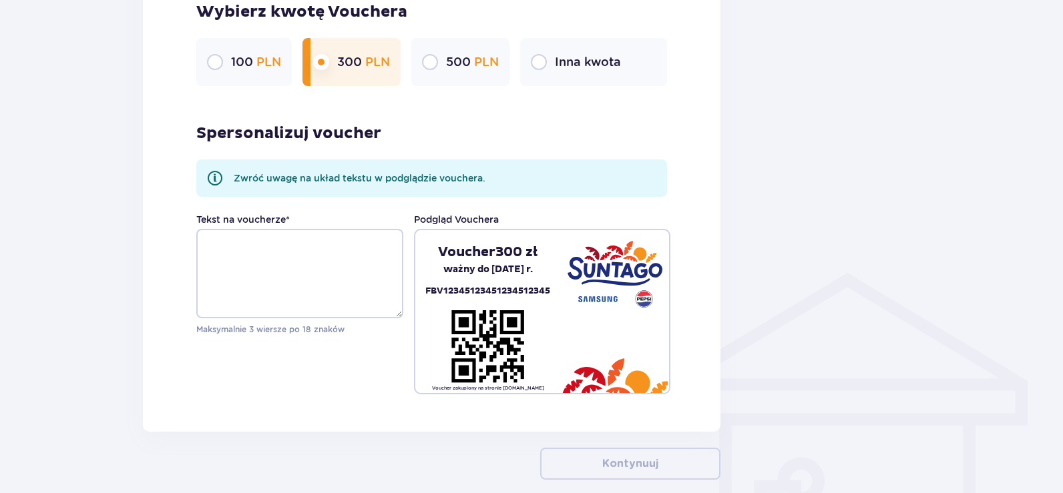
radio input "true"
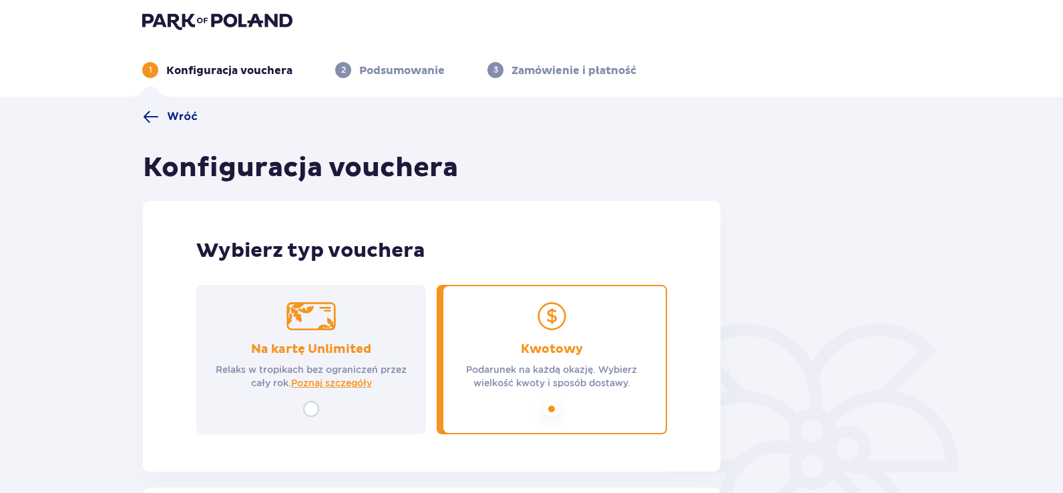
scroll to position [0, 0]
